Goal: Task Accomplishment & Management: Manage account settings

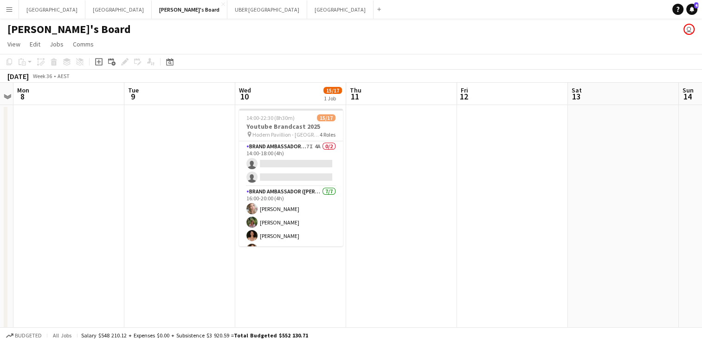
scroll to position [0, 320]
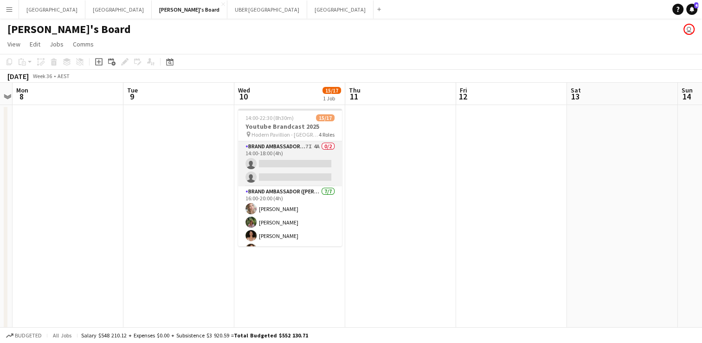
click at [284, 162] on app-card-role "Brand Ambassador (Mon - Fri) 7I 4A 0/2 14:00-18:00 (4h) single-neutral-actions …" at bounding box center [290, 163] width 104 height 45
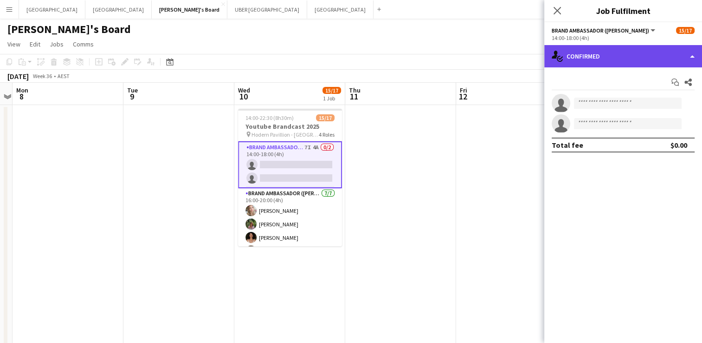
click at [608, 60] on div "single-neutral-actions-check-2 Confirmed" at bounding box center [624, 56] width 158 height 22
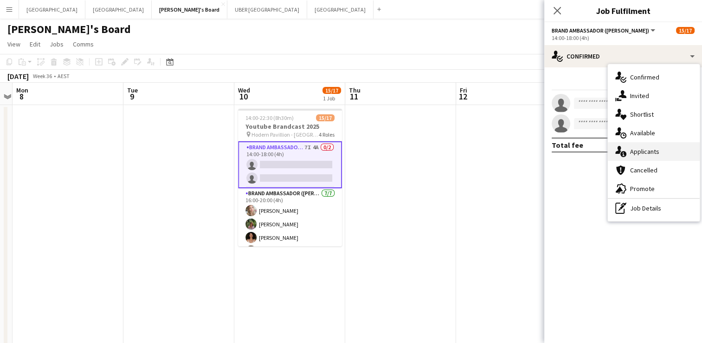
click at [651, 154] on div "single-neutral-actions-information Applicants" at bounding box center [654, 151] width 92 height 19
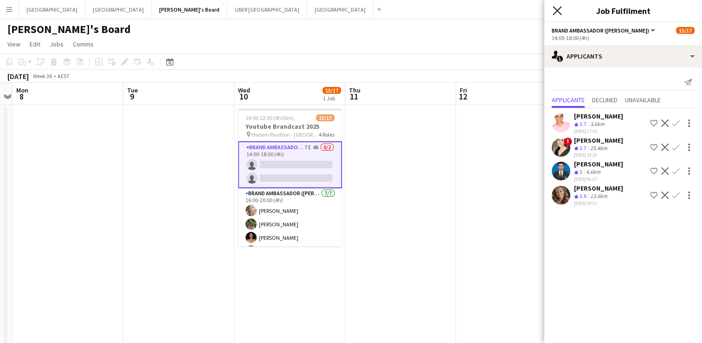
click at [555, 10] on icon "Close pop-in" at bounding box center [557, 10] width 9 height 9
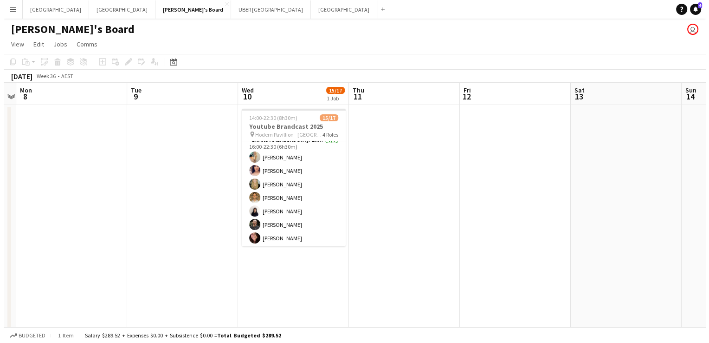
scroll to position [0, 0]
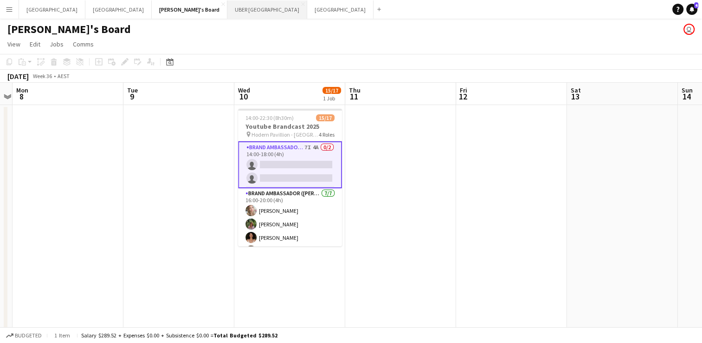
click at [227, 8] on button "UBER [GEOGRAPHIC_DATA] Close" at bounding box center [267, 9] width 80 height 18
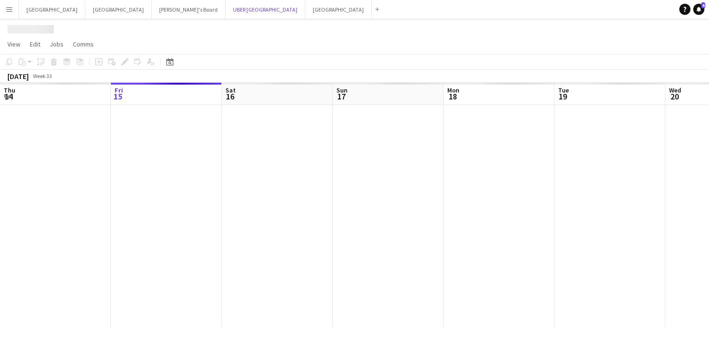
scroll to position [0, 334]
click at [290, 122] on div at bounding box center [332, 216] width 1332 height 222
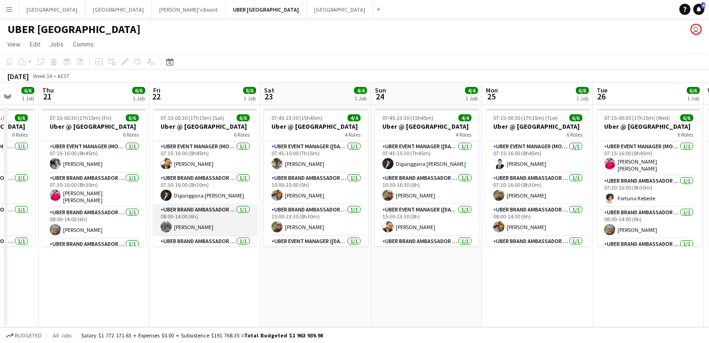
scroll to position [84, 0]
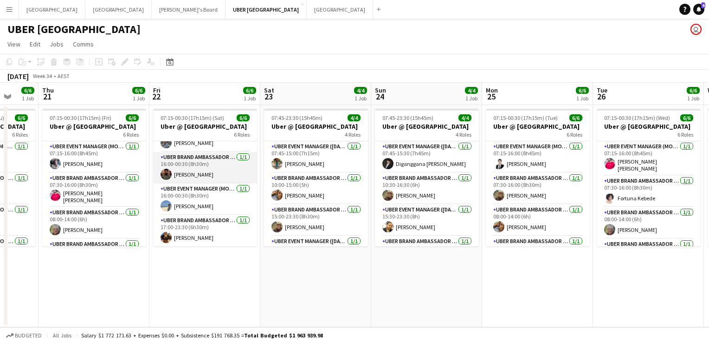
click at [182, 173] on app-card-role "UBER Brand Ambassador (Mon - Fri) [DATE] 16:00-00:30 (8h30m) [PERSON_NAME]" at bounding box center [205, 168] width 104 height 32
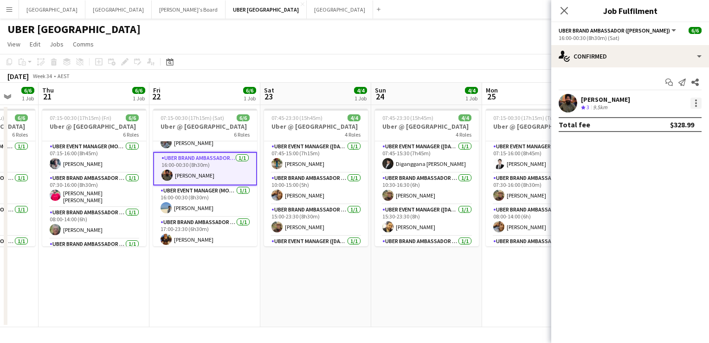
click at [697, 107] on div at bounding box center [696, 102] width 11 height 11
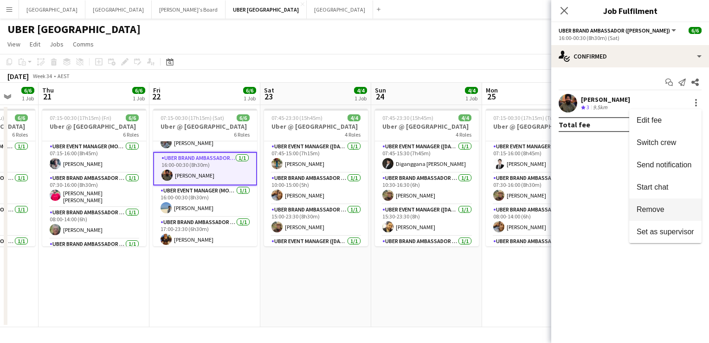
click at [643, 209] on span "Remove" at bounding box center [651, 209] width 28 height 8
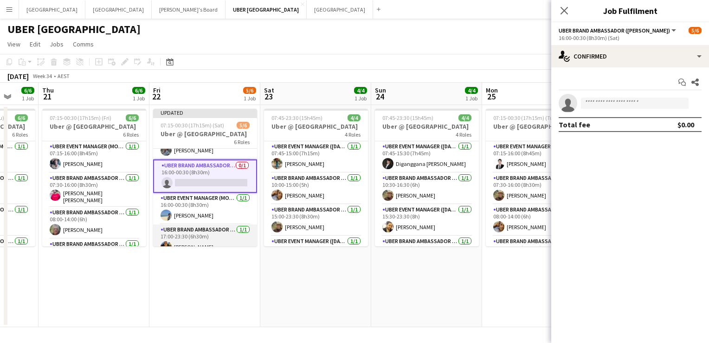
click at [214, 240] on app-card-role "UBER Brand Ambassador ([PERSON_NAME]) [DATE] 17:00-23:30 (6h30m) [PERSON_NAME]" at bounding box center [205, 240] width 104 height 32
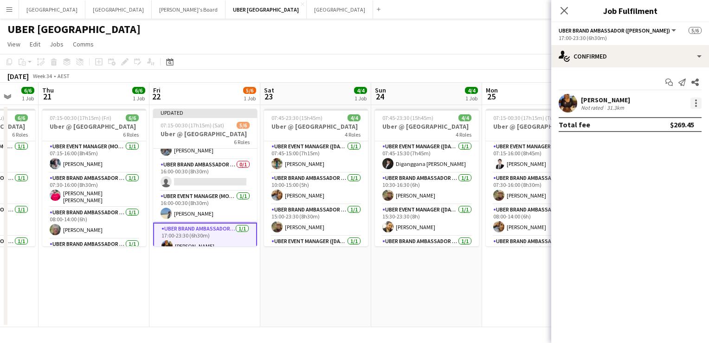
click at [695, 107] on div at bounding box center [696, 102] width 11 height 11
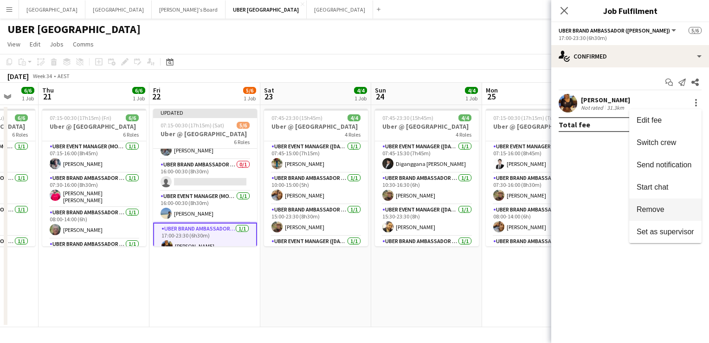
click at [636, 211] on button "Remove" at bounding box center [666, 209] width 72 height 22
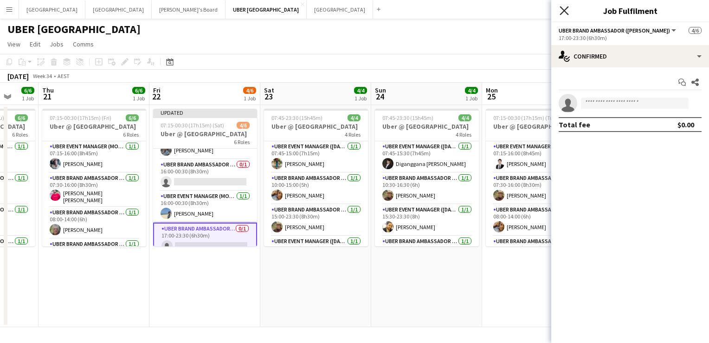
click at [565, 9] on icon "Close pop-in" at bounding box center [564, 10] width 9 height 9
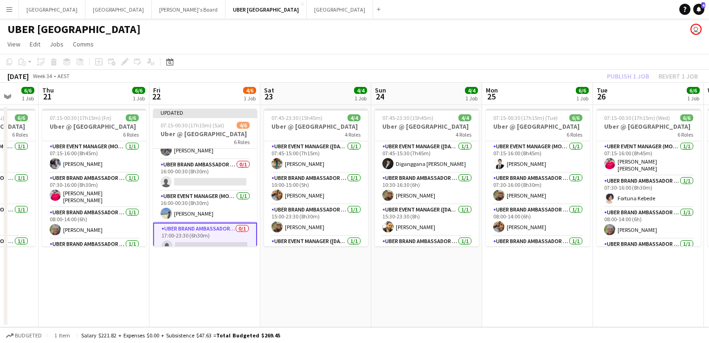
click at [590, 39] on app-page-menu "View Day view expanded Day view collapsed Month view Date picker Jump to [DATE]…" at bounding box center [354, 45] width 709 height 18
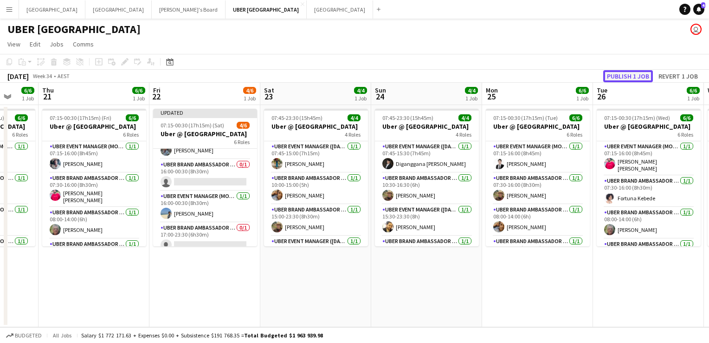
click at [632, 75] on button "Publish 1 job" at bounding box center [629, 76] width 50 height 12
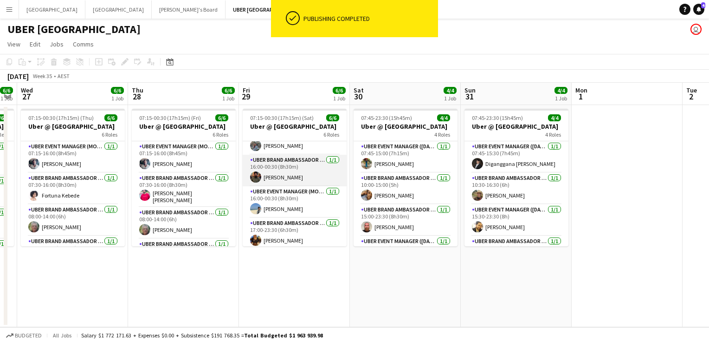
click at [283, 168] on app-card-role "UBER Brand Ambassador (Mon - Fri) [DATE] 16:00-00:30 (8h30m) [PERSON_NAME]" at bounding box center [295, 171] width 104 height 32
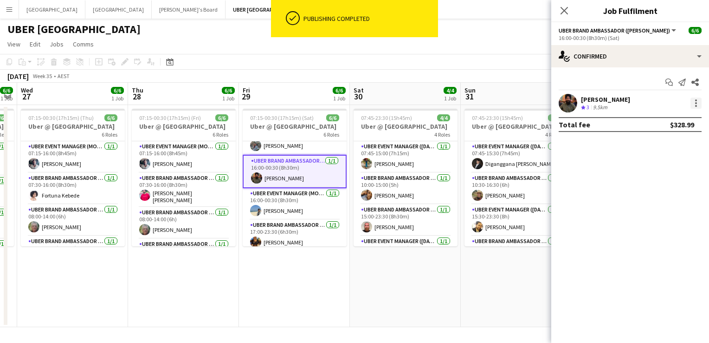
click at [698, 104] on div at bounding box center [696, 102] width 11 height 11
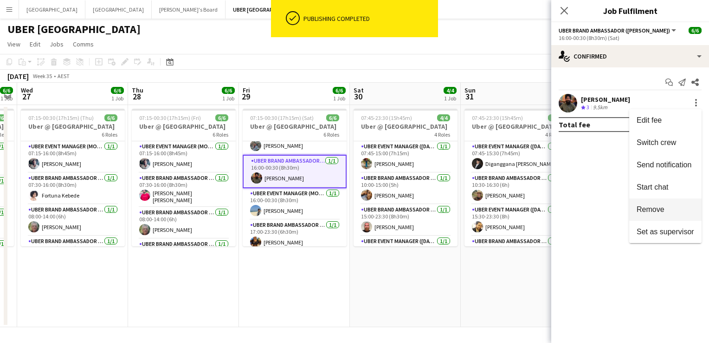
click at [656, 205] on span "Remove" at bounding box center [651, 209] width 28 height 8
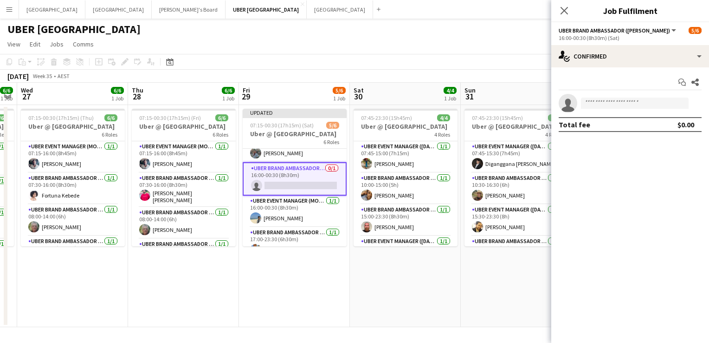
click at [280, 250] on app-date-cell "Updated 07:15-00:30 (17h15m) (Sat) 5/6 Uber @ [GEOGRAPHIC_DATA] 6 Roles UBER Ev…" at bounding box center [294, 216] width 111 height 222
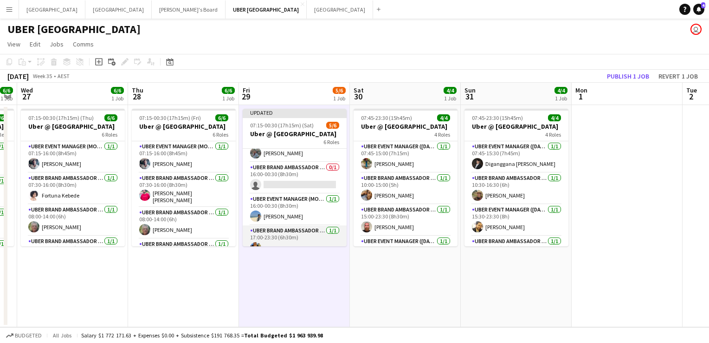
click at [279, 239] on app-card-role "UBER Brand Ambassador ([PERSON_NAME]) [DATE] 17:00-23:30 (6h30m) [PERSON_NAME]" at bounding box center [295, 241] width 104 height 32
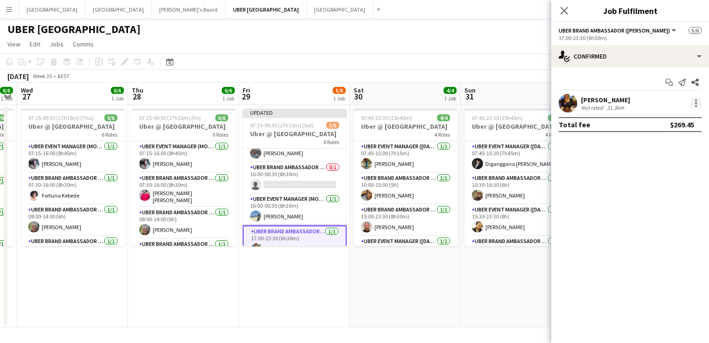
click at [695, 98] on div at bounding box center [696, 102] width 11 height 11
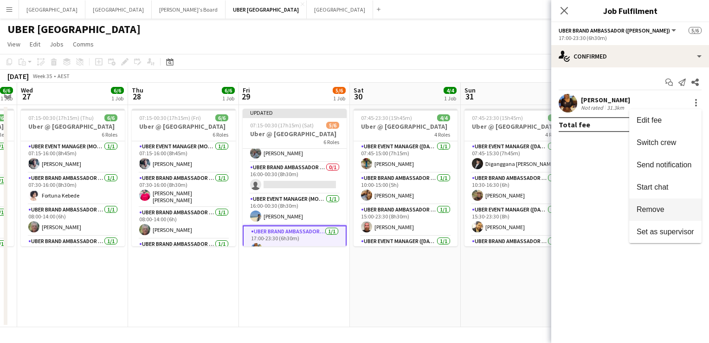
click at [650, 209] on span "Remove" at bounding box center [651, 209] width 28 height 8
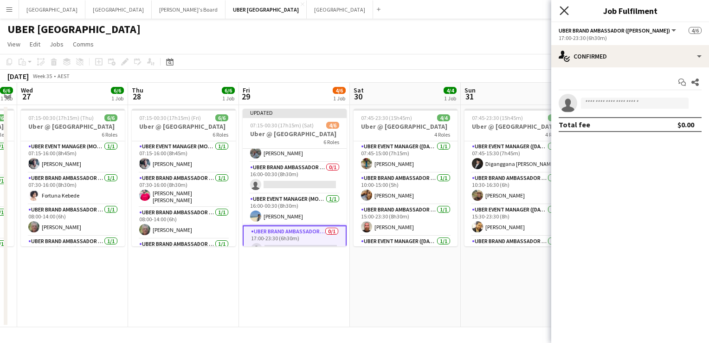
click at [566, 6] on icon "Close pop-in" at bounding box center [564, 10] width 9 height 9
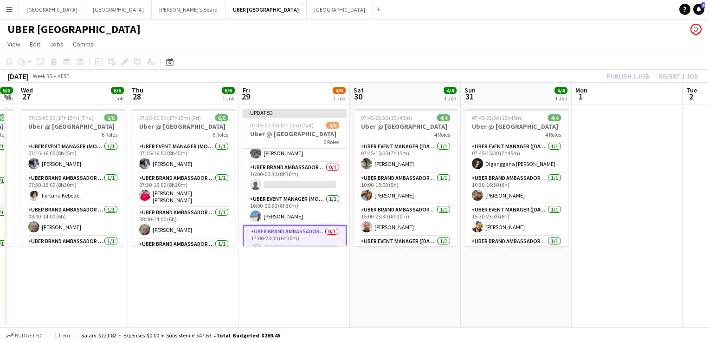
click at [583, 34] on div "UBER [GEOGRAPHIC_DATA] user" at bounding box center [354, 28] width 709 height 18
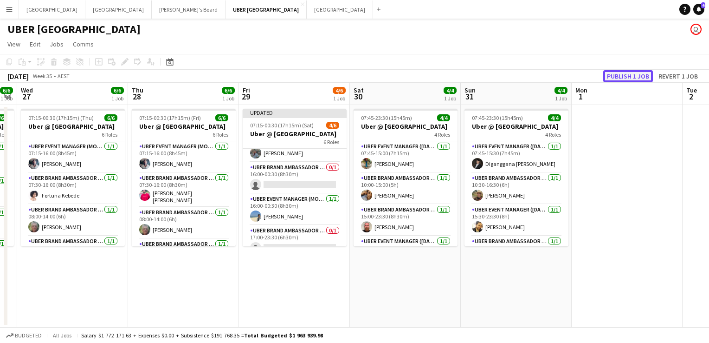
click at [636, 77] on button "Publish 1 job" at bounding box center [629, 76] width 50 height 12
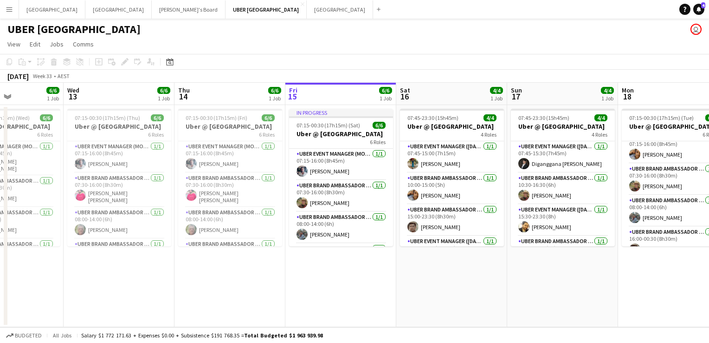
scroll to position [0, 245]
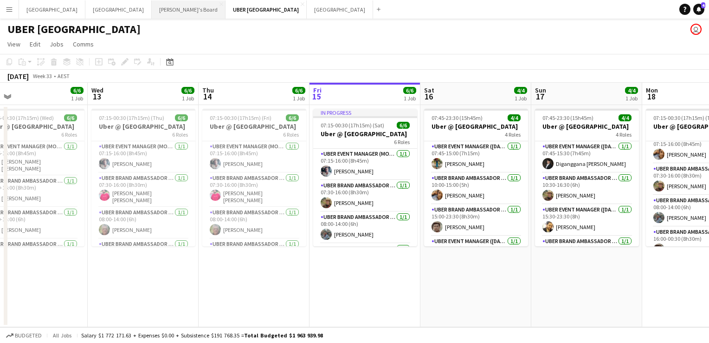
click at [152, 11] on button "Tennille's Board Close" at bounding box center [189, 9] width 74 height 18
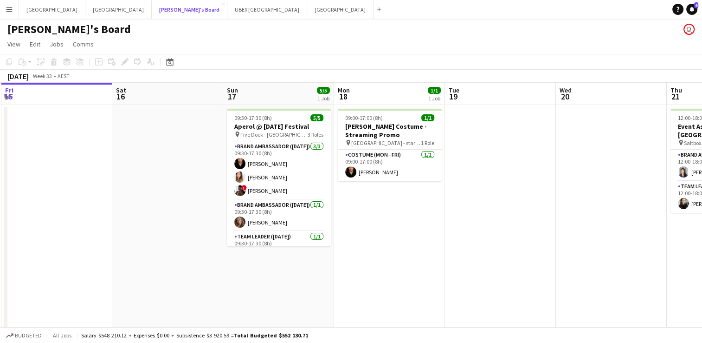
scroll to position [0, 210]
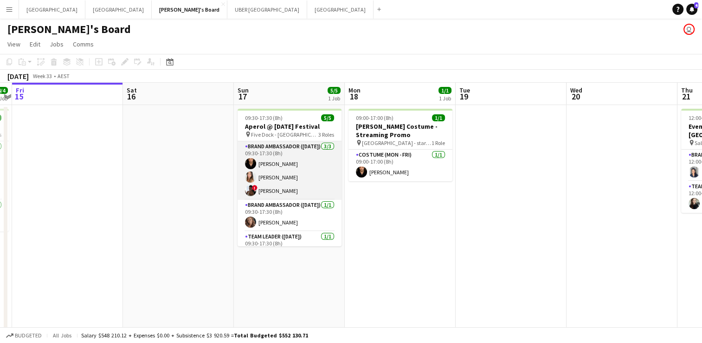
click at [279, 189] on app-card-role "Brand Ambassador ([DATE]) [DATE] 09:30-17:30 (8h) [PERSON_NAME] [PERSON_NAME] !…" at bounding box center [290, 170] width 104 height 58
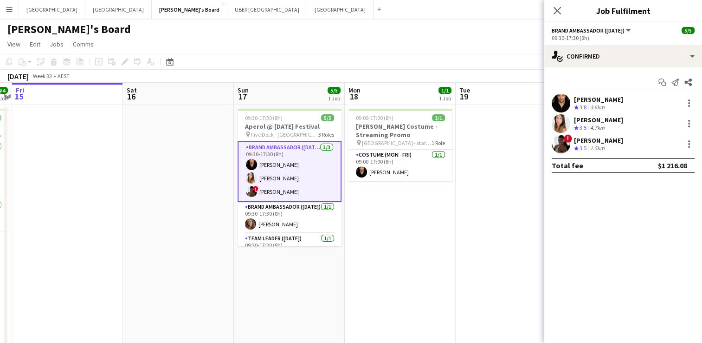
click at [583, 136] on div "[PERSON_NAME]" at bounding box center [598, 140] width 49 height 8
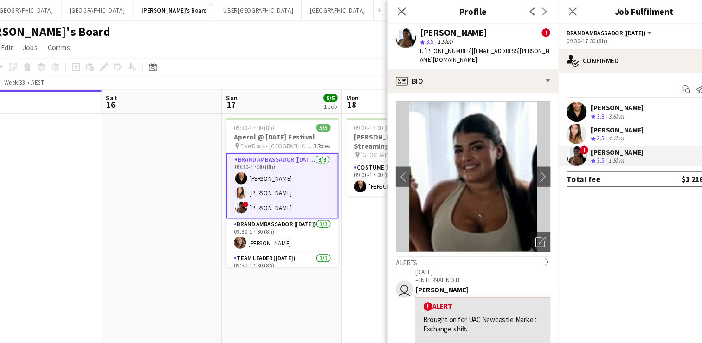
click at [590, 121] on div "[PERSON_NAME]" at bounding box center [598, 120] width 49 height 8
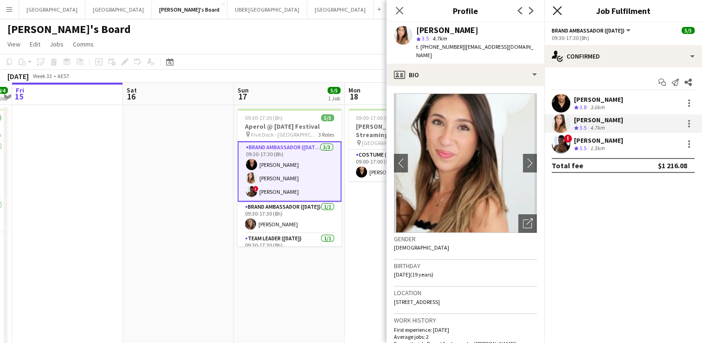
click at [555, 10] on icon "Close pop-in" at bounding box center [557, 10] width 9 height 9
